Goal: Book appointment/travel/reservation

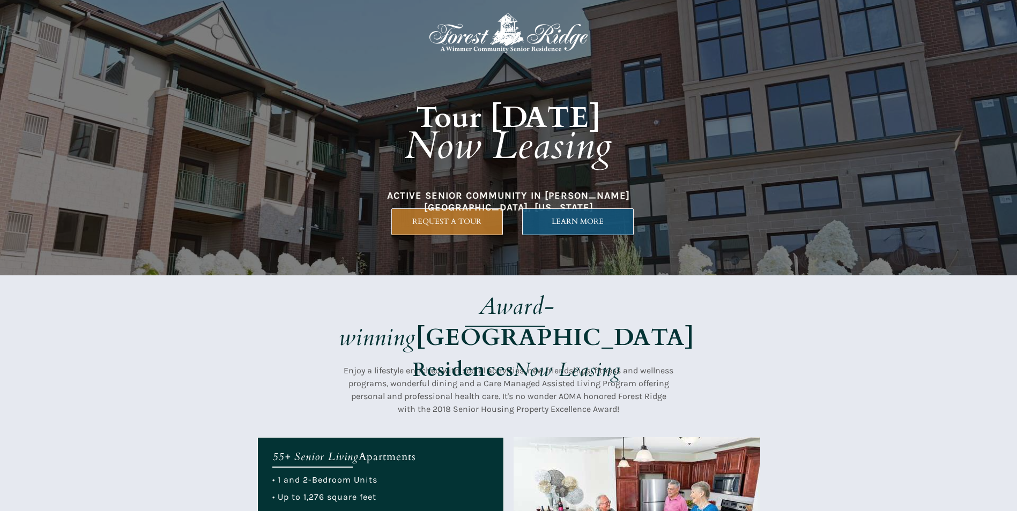
click at [569, 217] on span "LEARN MORE" at bounding box center [578, 221] width 110 height 9
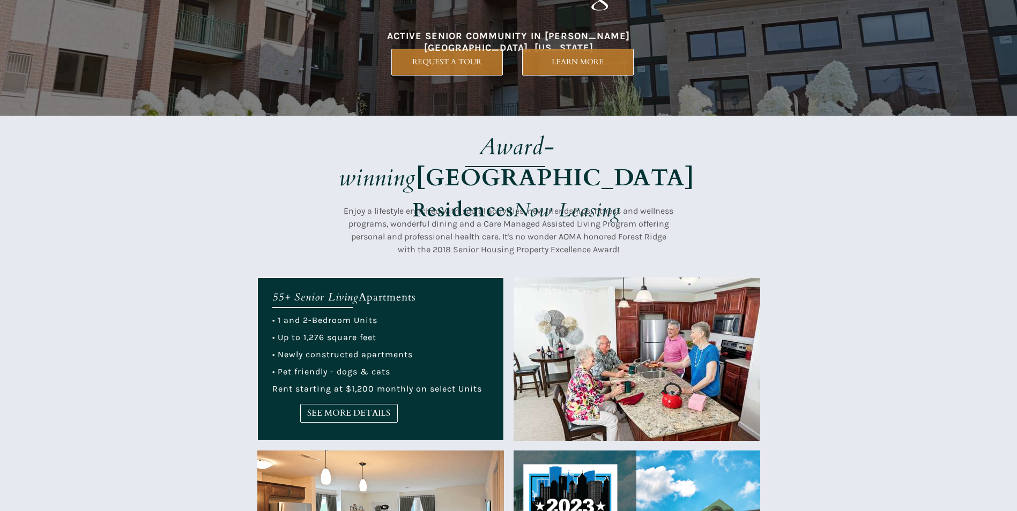
scroll to position [161, 0]
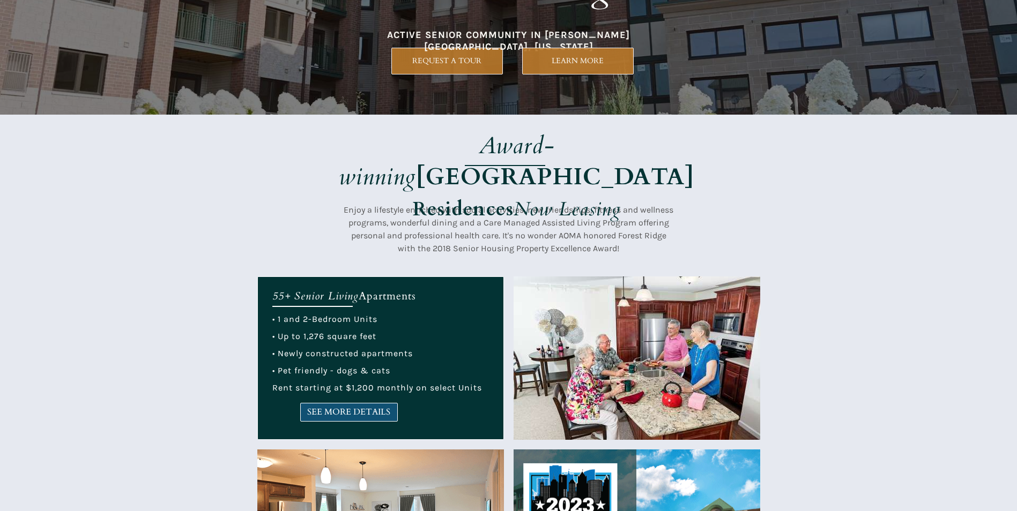
click at [353, 407] on span "SEE MORE DETAILS" at bounding box center [349, 412] width 96 height 10
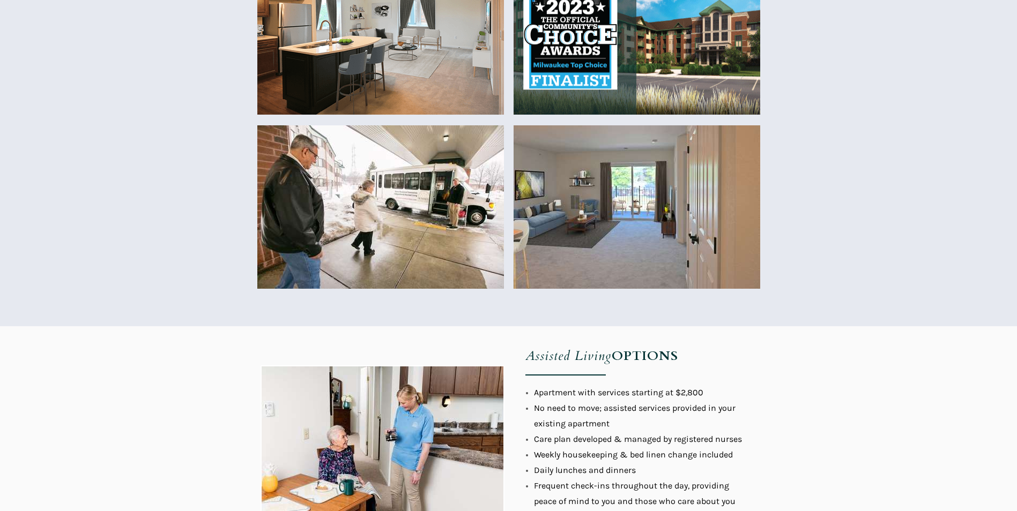
scroll to position [858, 0]
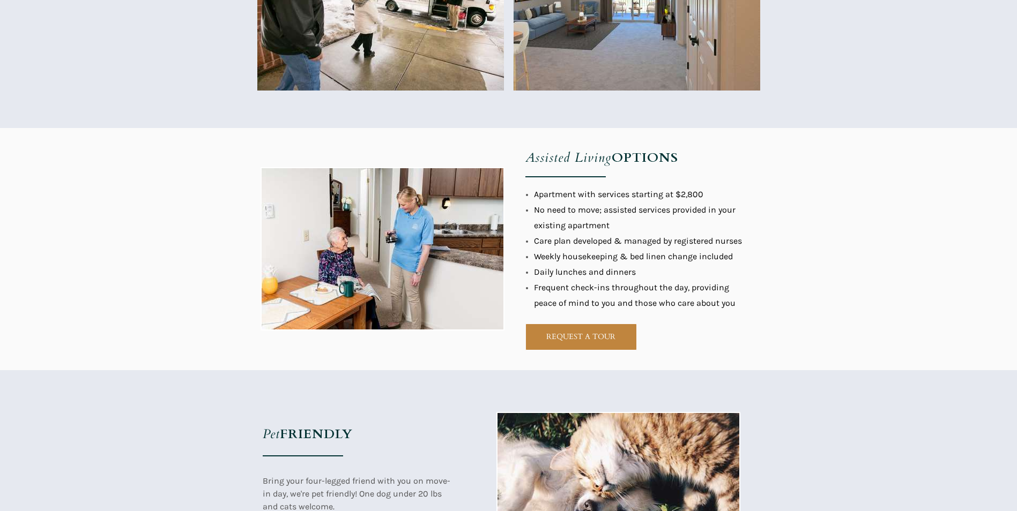
click at [594, 344] on link "REQUEST A TOUR" at bounding box center [581, 337] width 112 height 27
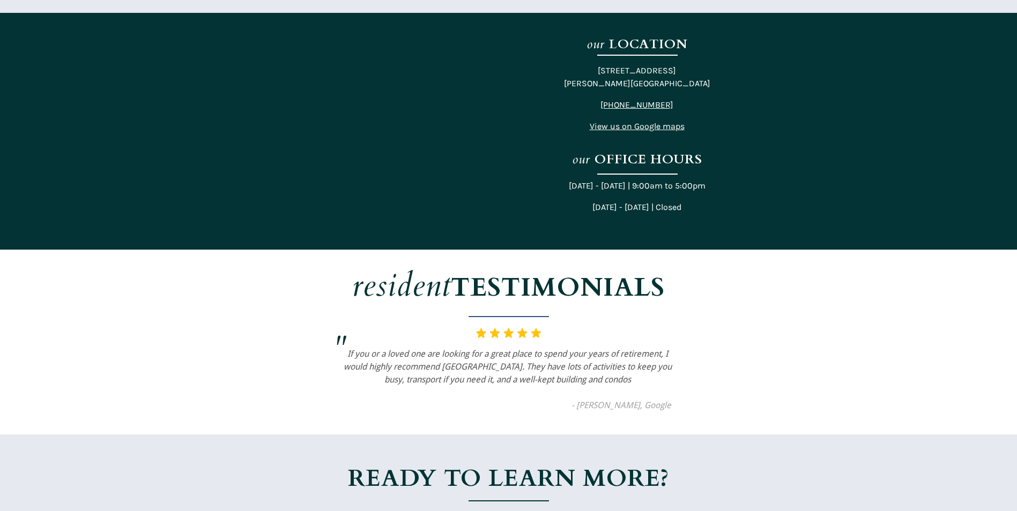
scroll to position [1929, 0]
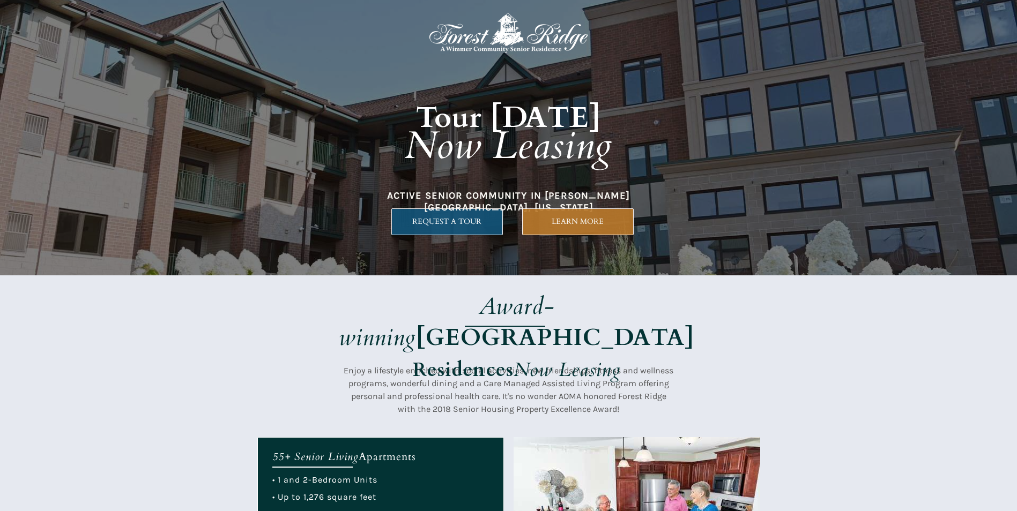
click at [436, 212] on link "REQUEST A TOUR" at bounding box center [447, 222] width 112 height 27
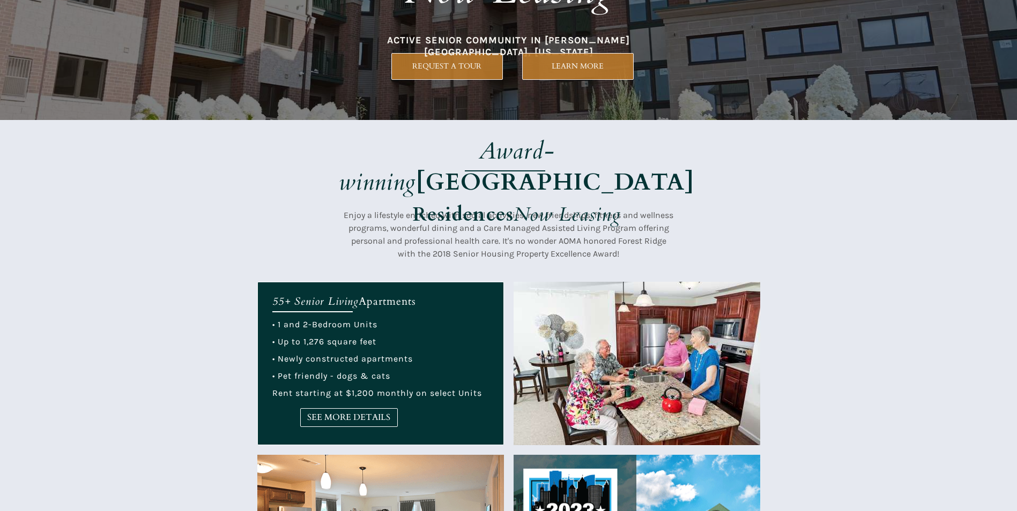
scroll to position [161, 0]
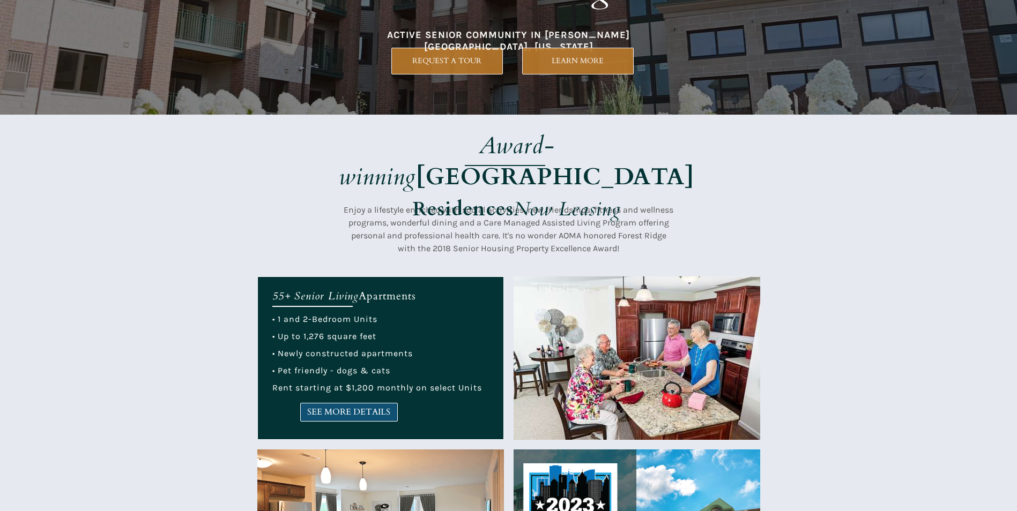
click at [366, 407] on span "SEE MORE DETAILS" at bounding box center [349, 412] width 96 height 10
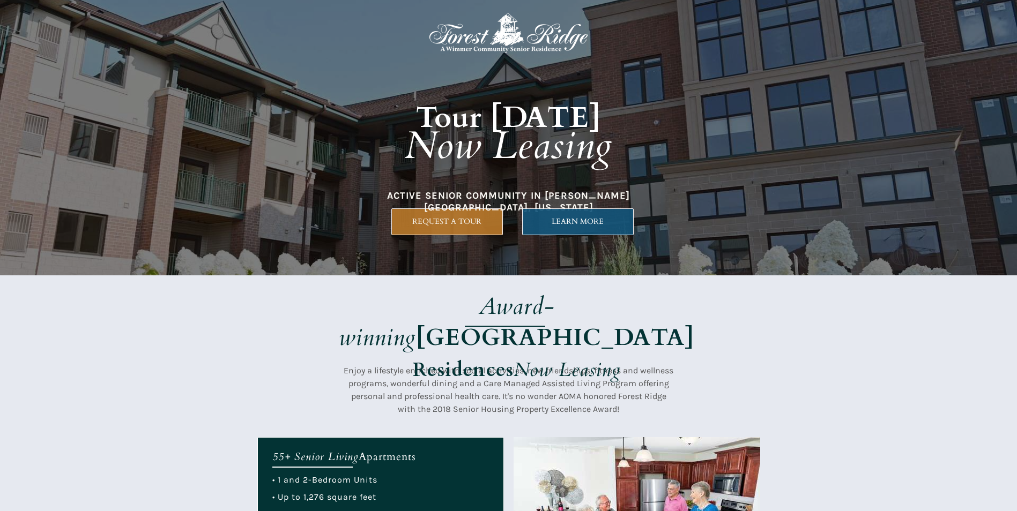
click at [573, 222] on span "LEARN MORE" at bounding box center [578, 221] width 110 height 9
